Goal: Download file/media

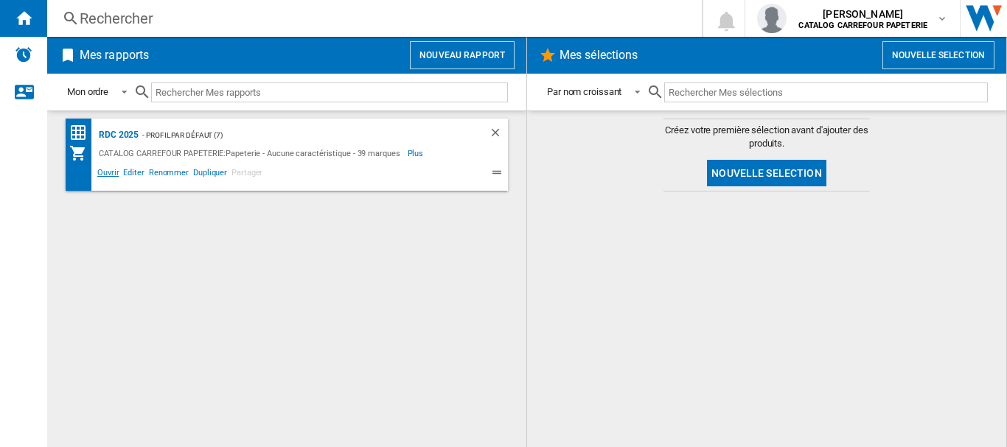
click at [108, 175] on span "Ouvrir" at bounding box center [108, 175] width 26 height 18
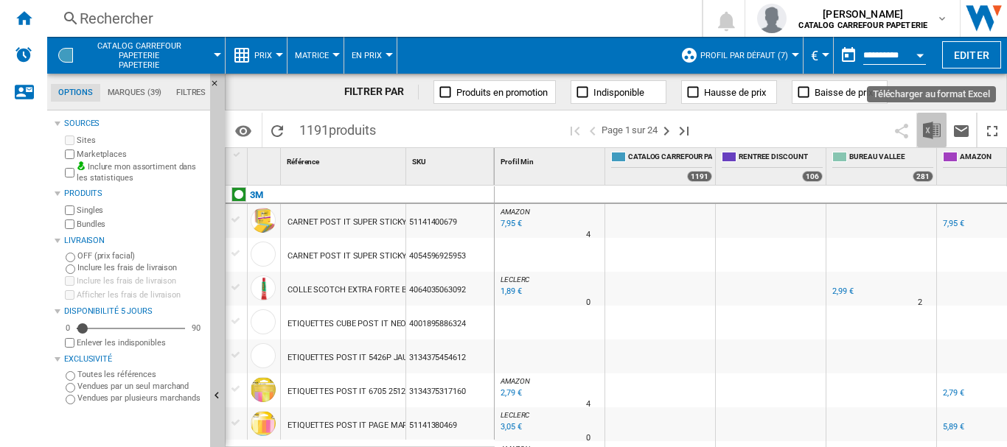
click at [936, 130] on img "Télécharger au format Excel" at bounding box center [932, 131] width 18 height 18
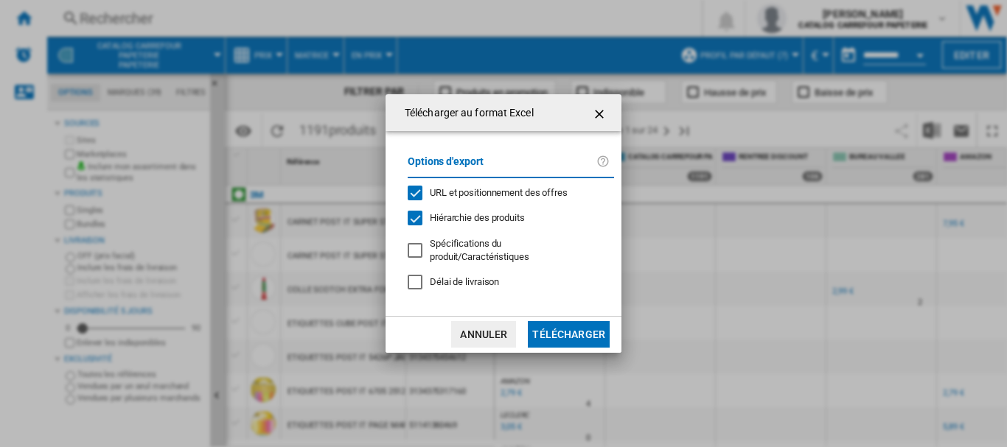
click at [577, 333] on button "Télécharger" at bounding box center [569, 334] width 82 height 27
